Goal: Find specific page/section: Find specific page/section

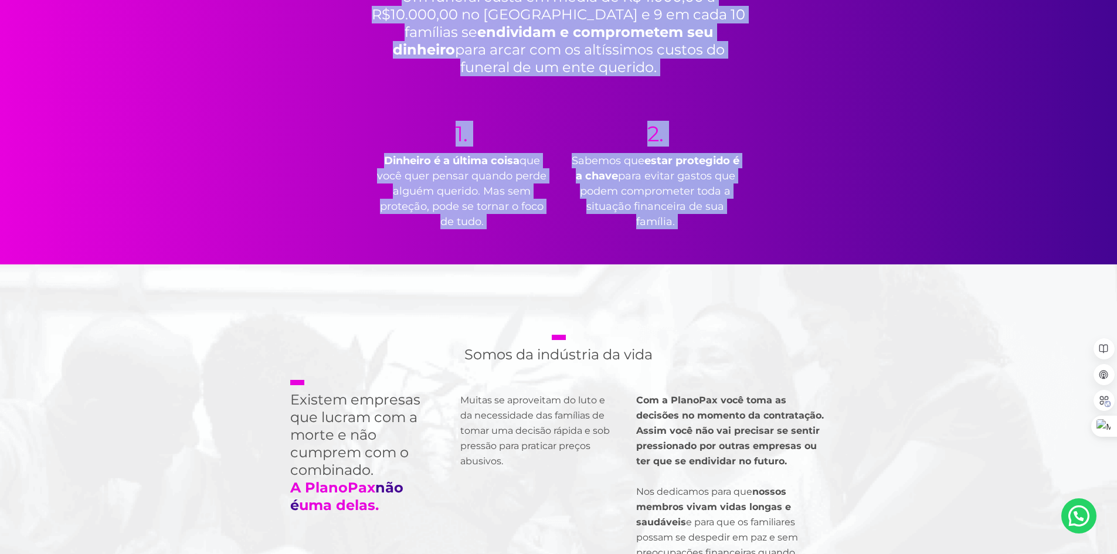
scroll to position [821, 0]
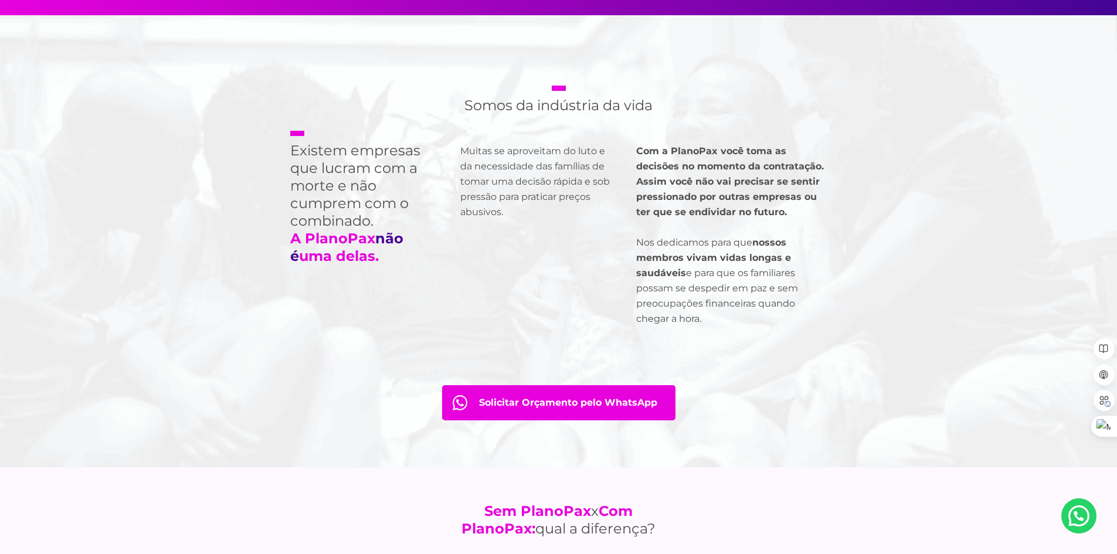
drag, startPoint x: 252, startPoint y: 141, endPoint x: 756, endPoint y: 316, distance: 533.0
copy main "O plano que você e sua família precisam para ter um funeral digno. Sem surpresi…"
